Goal: Task Accomplishment & Management: Manage account settings

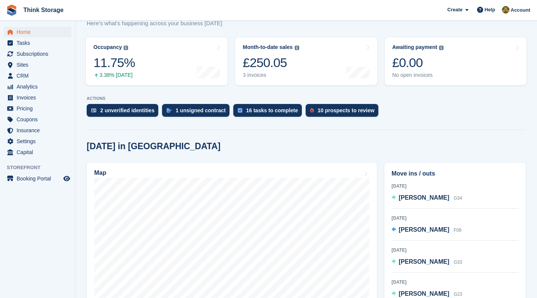
scroll to position [104, 0]
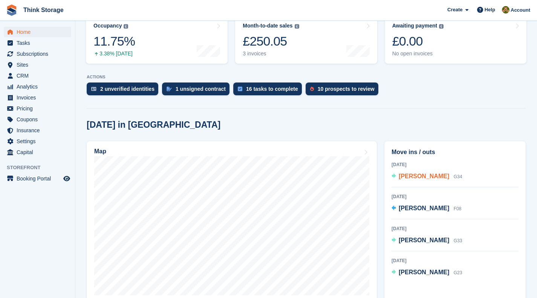
click at [406, 177] on span "Richard Nelson" at bounding box center [423, 176] width 50 height 6
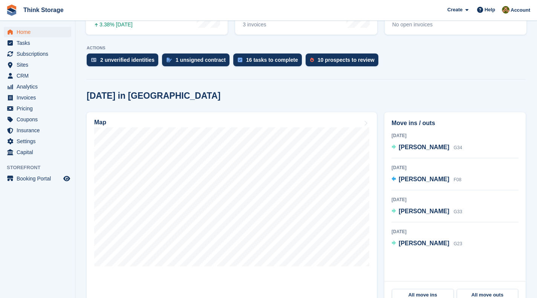
scroll to position [134, 0]
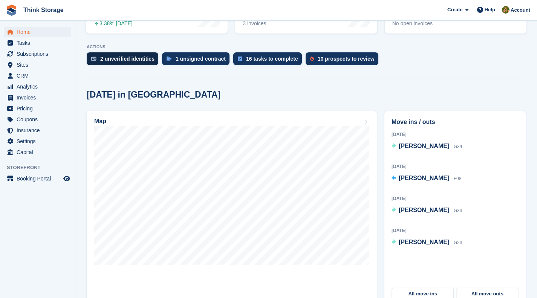
click at [115, 61] on div "2 unverified identities" at bounding box center [127, 59] width 54 height 6
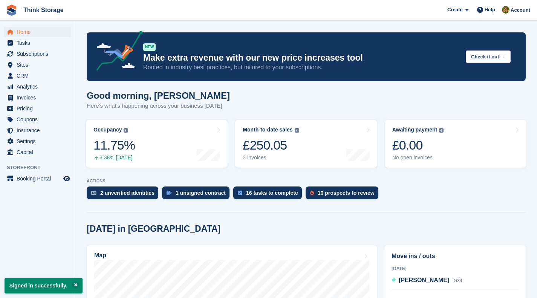
scroll to position [134, 0]
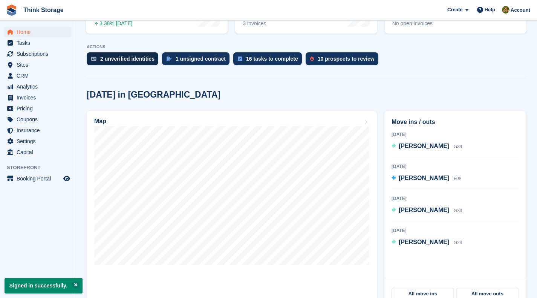
click at [117, 57] on div "2 unverified identities" at bounding box center [127, 59] width 54 height 6
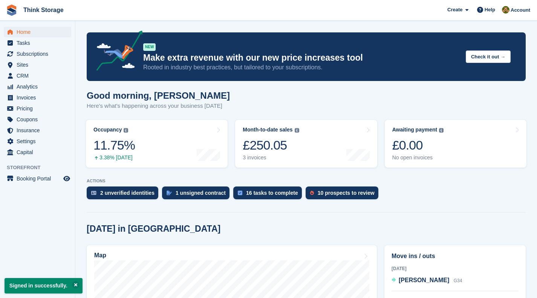
scroll to position [134, 0]
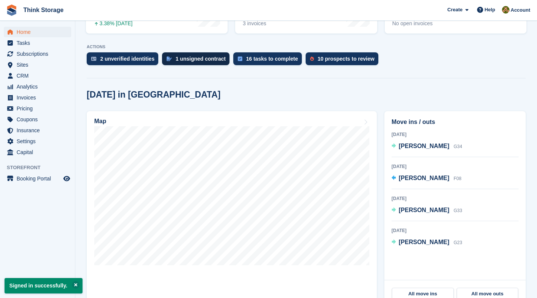
click at [192, 57] on div "1 unsigned contract" at bounding box center [200, 59] width 50 height 6
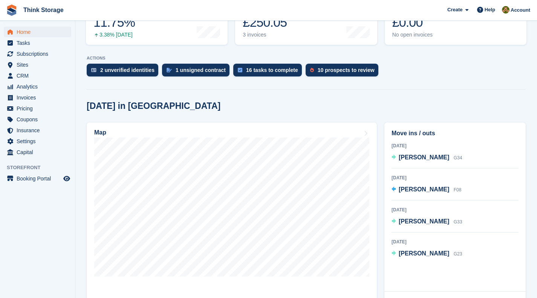
scroll to position [124, 0]
